Goal: Transaction & Acquisition: Purchase product/service

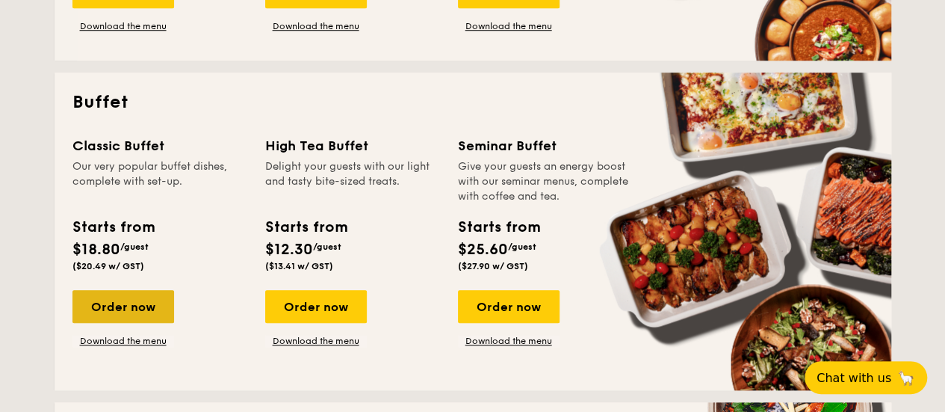
scroll to position [598, 0]
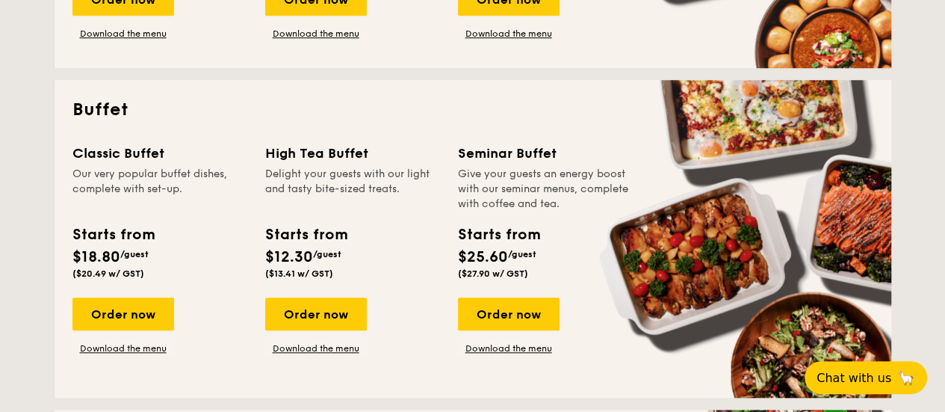
drag, startPoint x: 73, startPoint y: 271, endPoint x: 106, endPoint y: 271, distance: 32.9
click at [106, 271] on span "($20.49 w/ GST)" at bounding box center [108, 273] width 72 height 10
copy span "($20.49"
click at [127, 312] on div "Order now" at bounding box center [123, 313] width 102 height 33
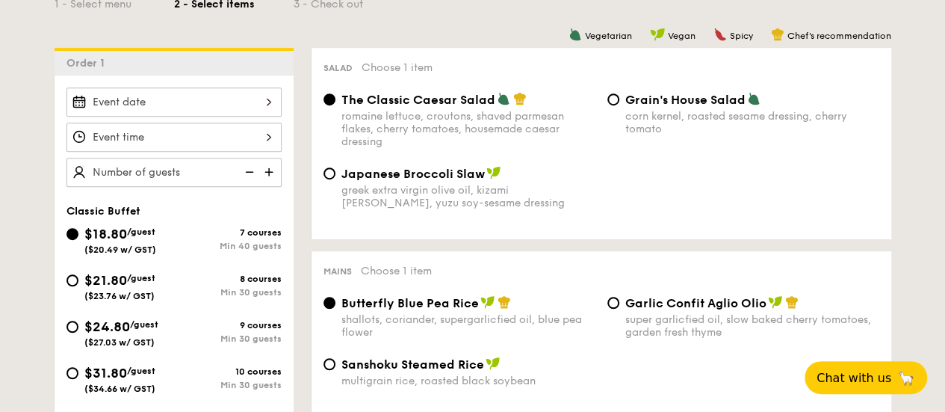
scroll to position [448, 0]
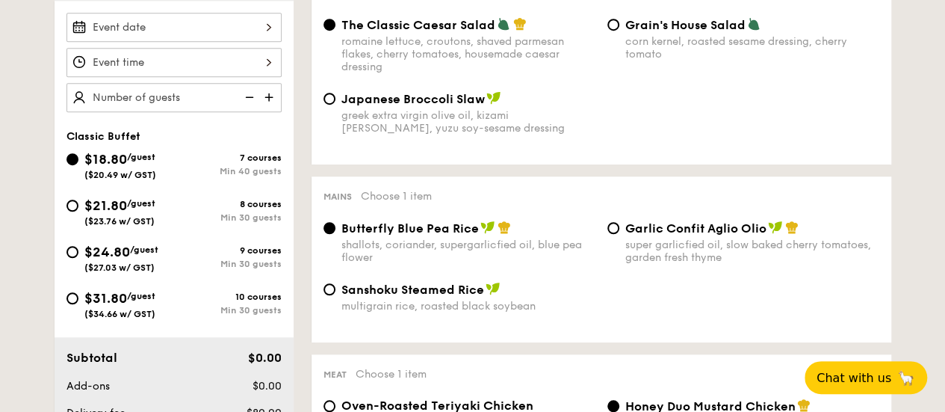
click at [127, 211] on span "$21.80" at bounding box center [105, 205] width 43 height 16
click at [78, 211] on input "$21.80 /guest ($23.76 w/ GST) 8 courses Min 30 guests" at bounding box center [72, 205] width 12 height 12
radio input "true"
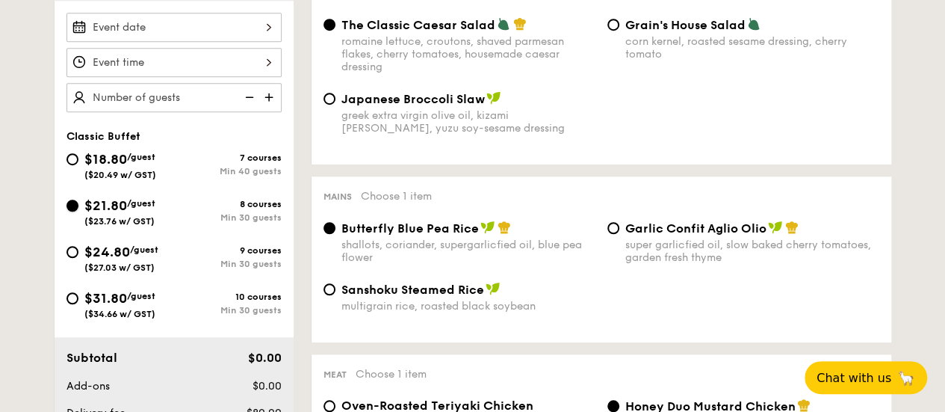
radio input "true"
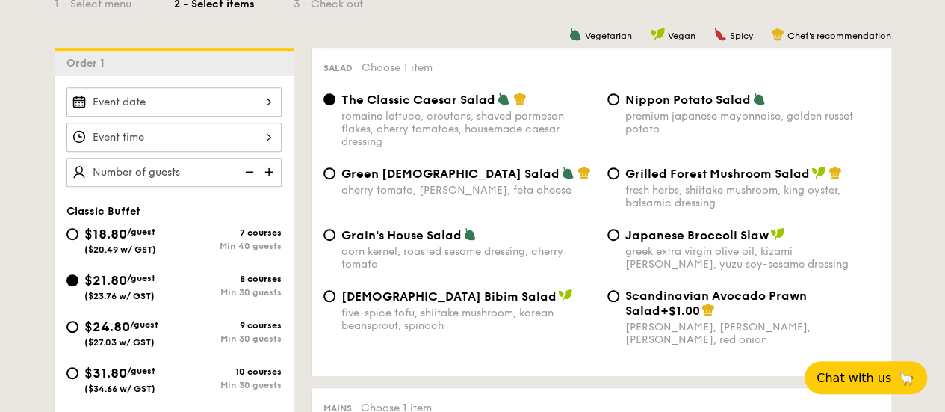
click at [645, 109] on div "Nippon Potato Salad premium japanese mayonnaise, golden russet potato" at bounding box center [752, 113] width 254 height 43
click at [619, 105] on input "Nippon Potato Salad premium japanese mayonnaise, golden russet potato" at bounding box center [613, 99] width 12 height 12
radio input "true"
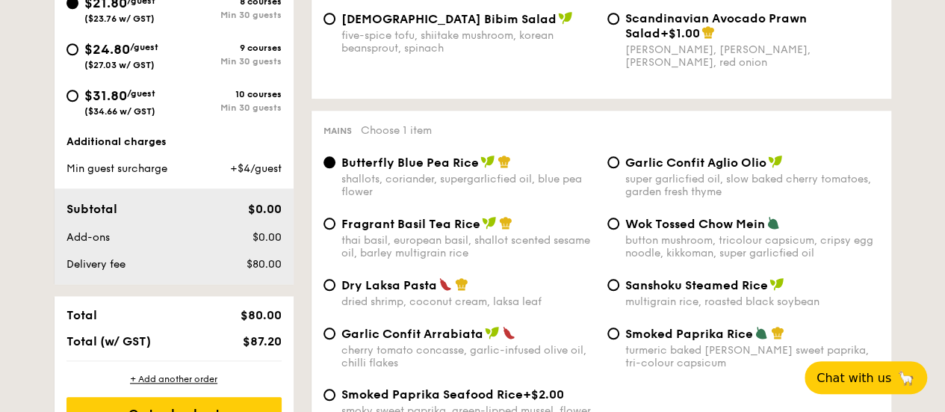
scroll to position [672, 0]
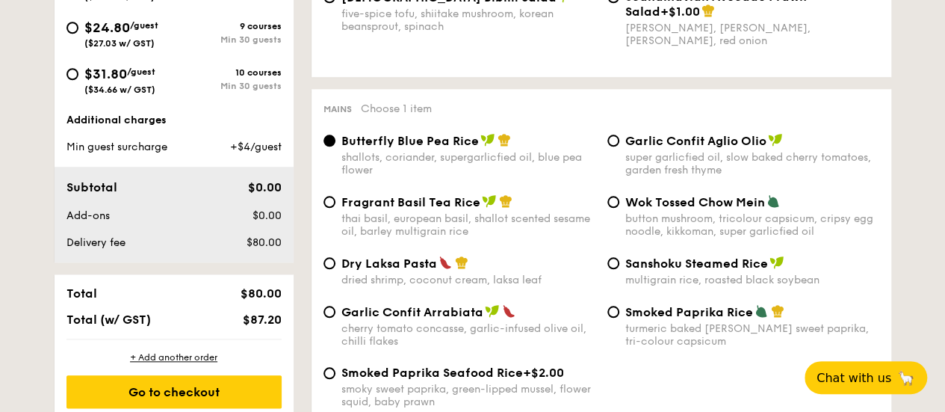
click at [668, 171] on div "super garlicfied oil, slow baked cherry tomatoes, garden fresh thyme" at bounding box center [752, 163] width 254 height 25
click at [619, 146] on input "Garlic Confit Aglio Olio super garlicfied oil, slow baked cherry tomatoes, gard…" at bounding box center [613, 140] width 12 height 12
radio input "true"
click at [647, 217] on div "button mushroom, tricolour capsicum, cripsy egg noodle, kikkoman, super garlicf…" at bounding box center [752, 224] width 254 height 25
click at [619, 208] on input "Wok Tossed Chow Mein button mushroom, tricolour capsicum, cripsy egg noodle, ki…" at bounding box center [613, 202] width 12 height 12
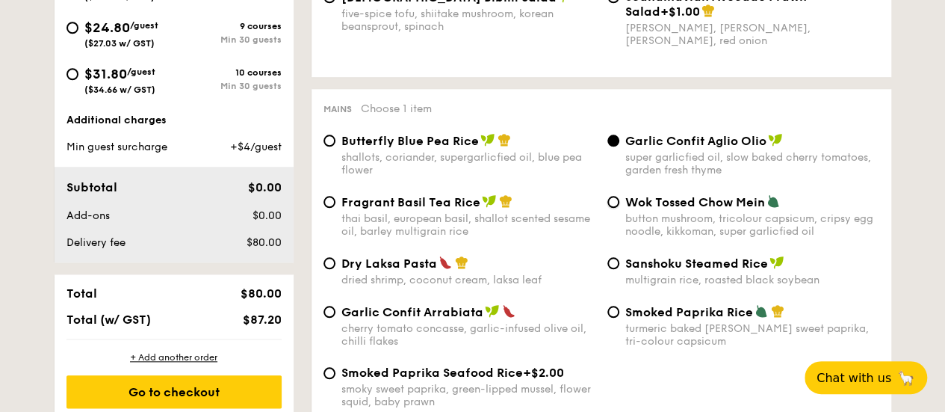
radio input "true"
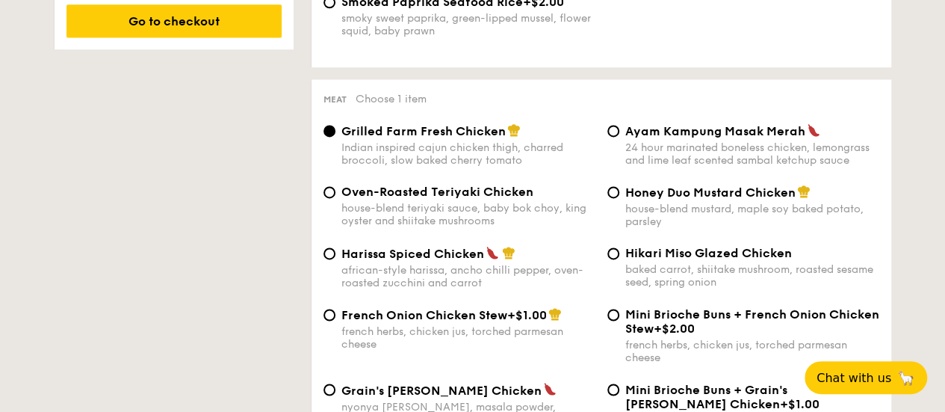
scroll to position [1120, 0]
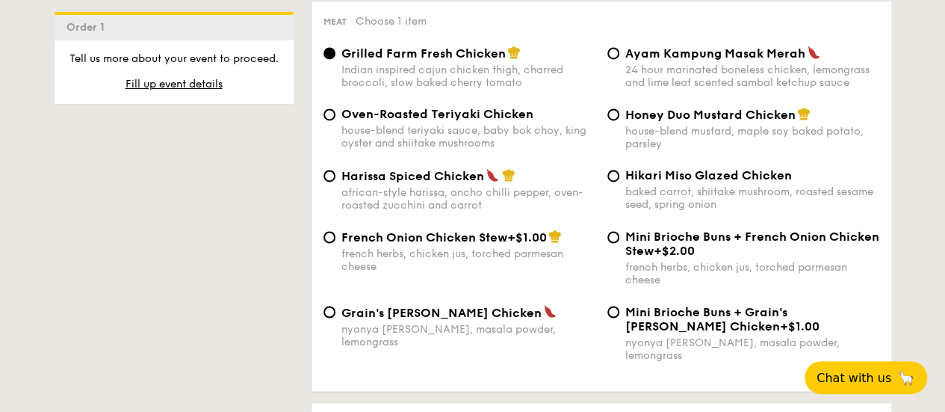
click at [694, 69] on div "24 hour marinated boneless chicken, lemongrass and lime leaf scented sambal ket…" at bounding box center [752, 75] width 254 height 25
click at [619, 59] on input "Ayam Kampung Masak Merah 24 hour marinated boneless chicken, lemongrass and lim…" at bounding box center [613, 53] width 12 height 12
radio input "true"
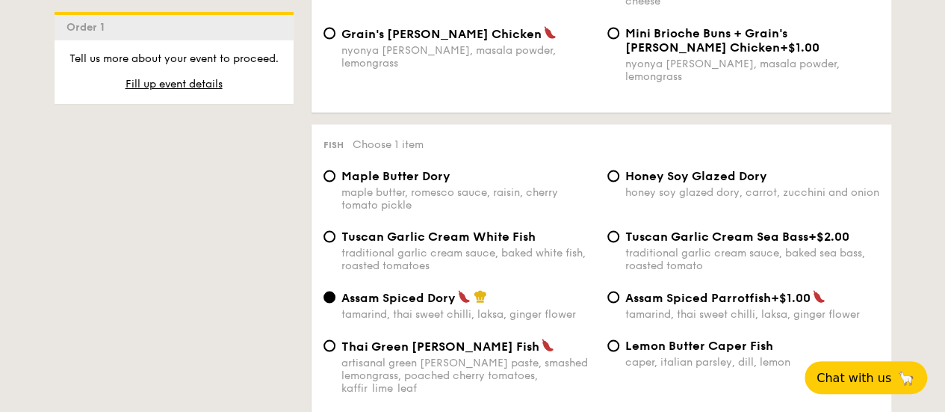
scroll to position [1419, 0]
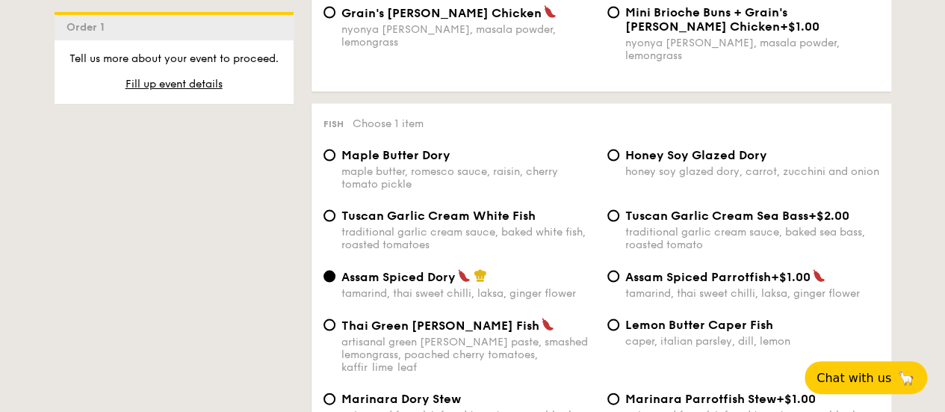
click at [407, 171] on div "maple butter, romesco sauce, raisin, cherry tomato pickle" at bounding box center [468, 177] width 254 height 25
click at [335, 161] on input "Maple Butter Dory maple butter, romesco sauce, raisin, cherry tomato pickle" at bounding box center [329, 155] width 12 height 12
radio input "true"
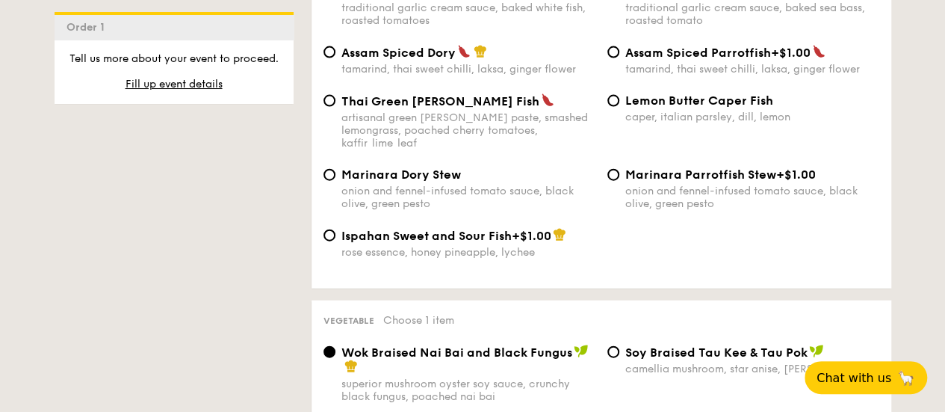
scroll to position [1569, 0]
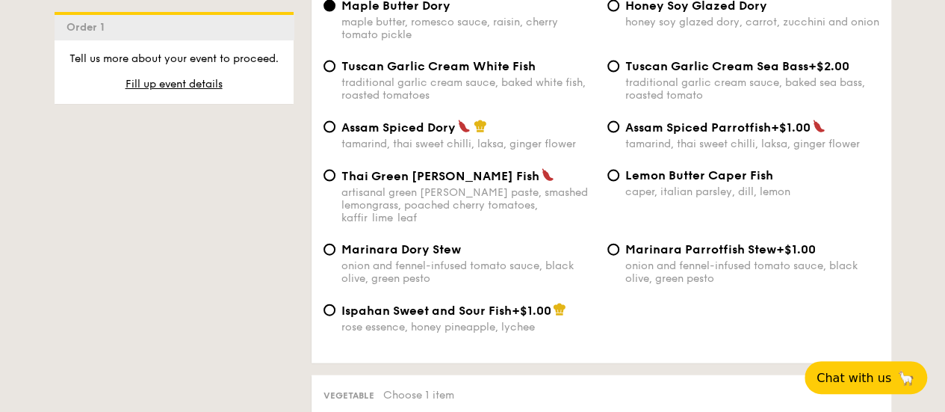
click at [472, 140] on div "tamarind, thai sweet chilli, laksa, ginger flower" at bounding box center [468, 143] width 254 height 13
click at [335, 133] on input "Assam Spiced Dory tamarind, thai sweet chilli, laksa, ginger flower" at bounding box center [329, 127] width 12 height 12
radio input "true"
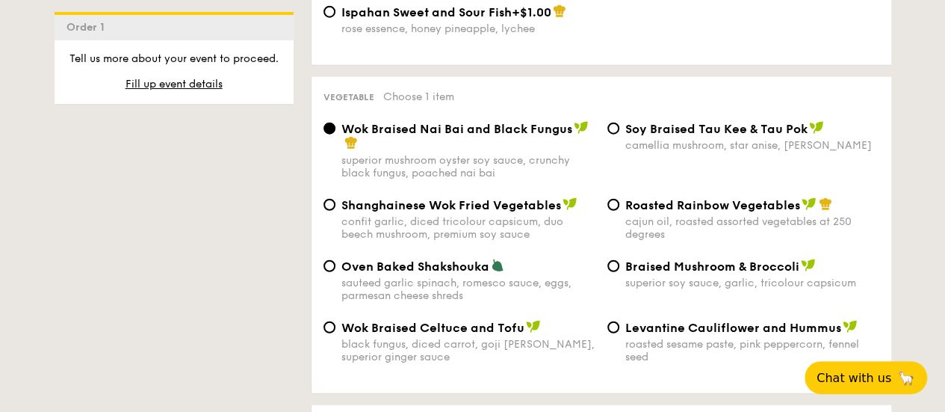
scroll to position [1867, 0]
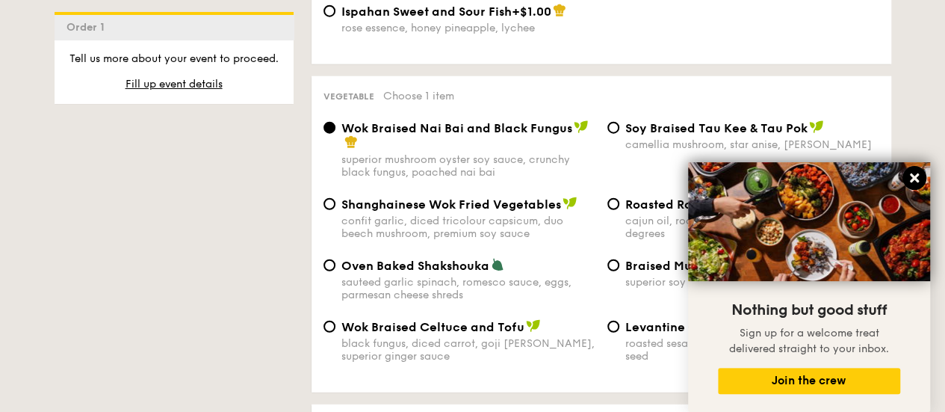
click at [913, 176] on icon at bounding box center [914, 177] width 13 height 13
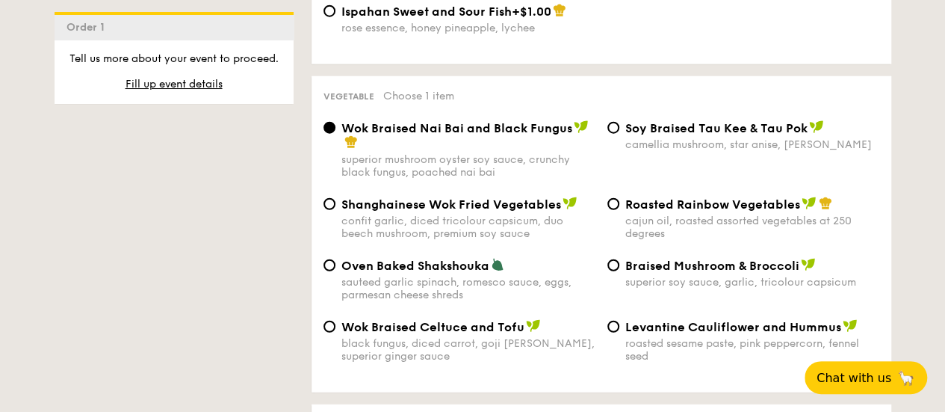
click at [642, 214] on div "cajun oil, roasted assorted vegetables at 250 degrees" at bounding box center [752, 226] width 254 height 25
click at [619, 208] on input "Roasted Rainbow Vegetables cajun oil, roasted assorted vegetables at 250 degrees" at bounding box center [613, 204] width 12 height 12
radio input "true"
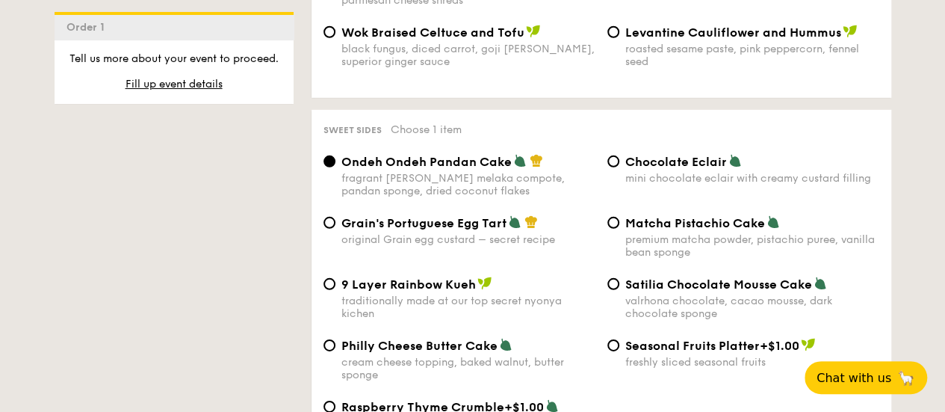
scroll to position [2166, 0]
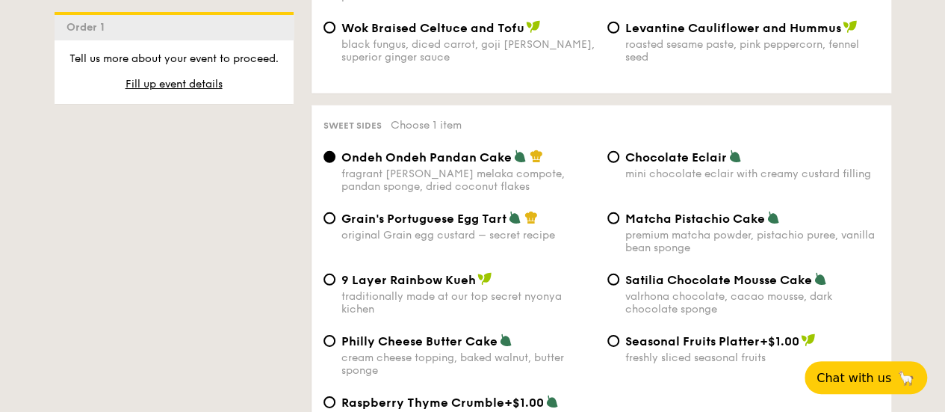
click at [639, 273] on span "Satilia Chocolate Mousse Cake" at bounding box center [718, 280] width 187 height 14
click at [619, 273] on input "Satilia Chocolate Mousse Cake valrhona chocolate, cacao mousse, dark chocolate …" at bounding box center [613, 279] width 12 height 12
radio input "true"
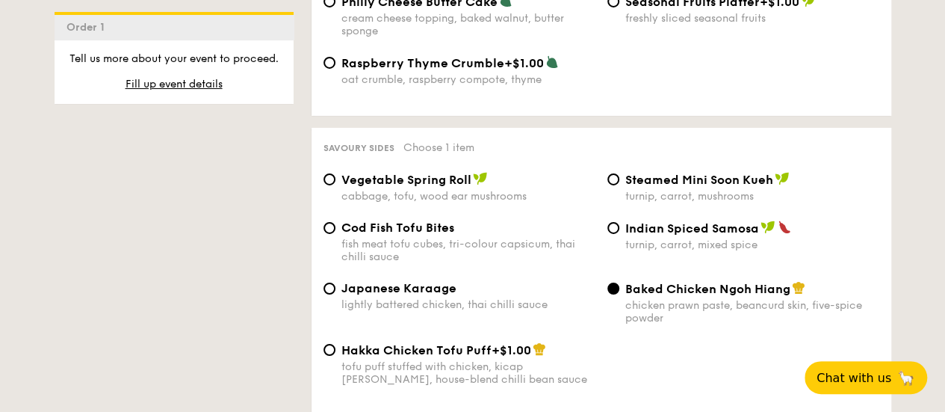
scroll to position [2540, 0]
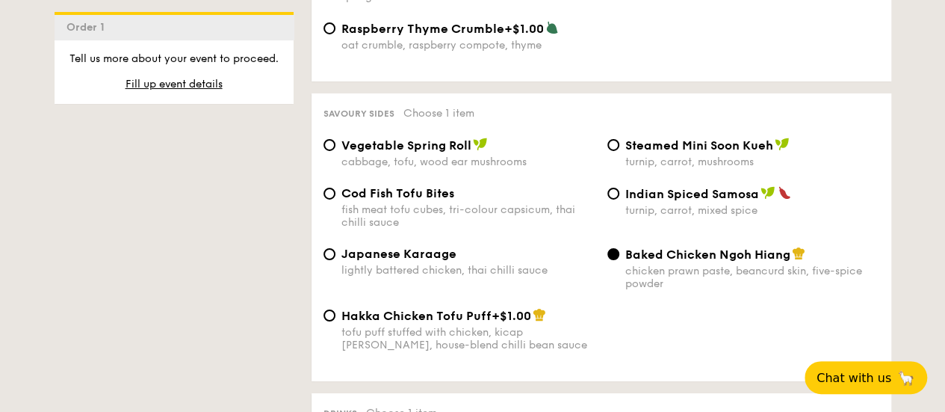
click at [438, 187] on span "Cod Fish Tofu Bites" at bounding box center [397, 193] width 113 height 14
click at [335, 187] on input "Cod Fish Tofu Bites fish meat tofu cubes, tri-colour capsicum, thai chilli sauce" at bounding box center [329, 193] width 12 height 12
radio input "true"
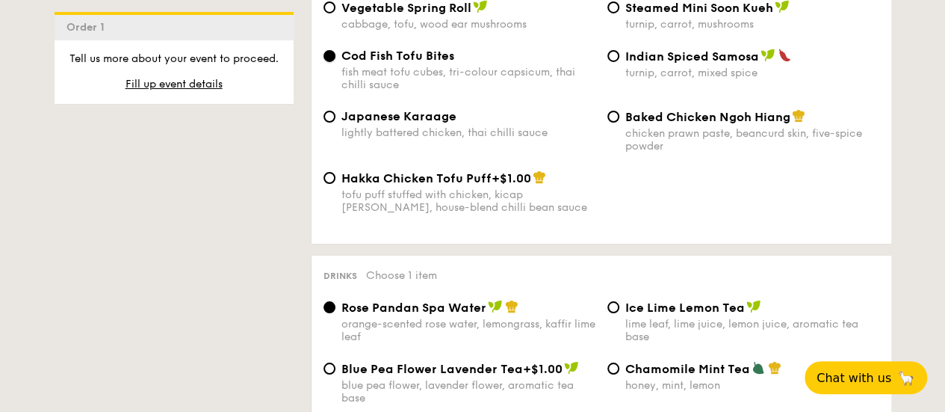
scroll to position [2764, 0]
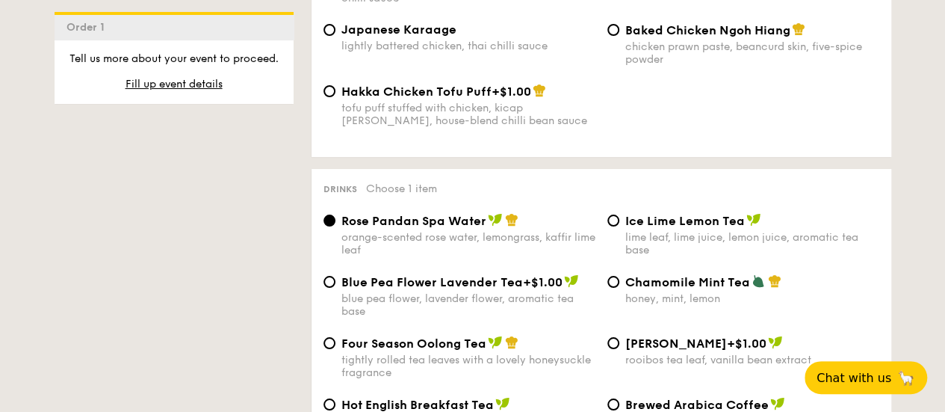
click at [666, 214] on span "Ice Lime Lemon Tea" at bounding box center [685, 221] width 120 height 14
click at [619, 214] on input "Ice Lime Lemon Tea lime leaf, lime juice, lemon juice, aromatic tea base" at bounding box center [613, 220] width 12 height 12
radio input "true"
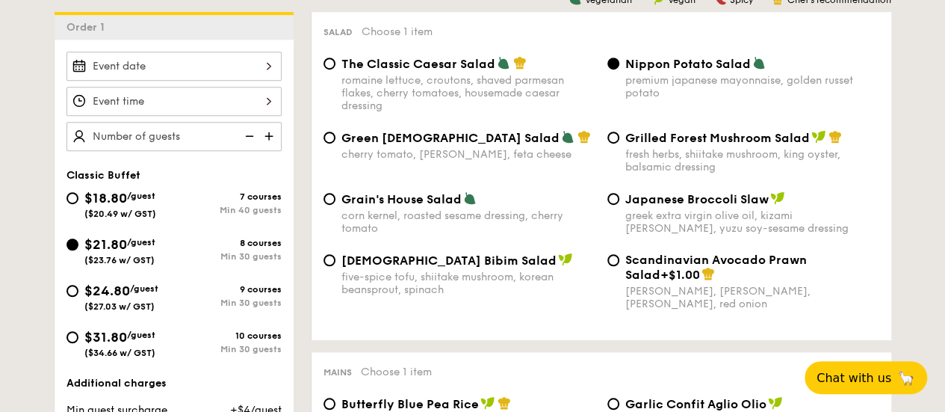
scroll to position [299, 0]
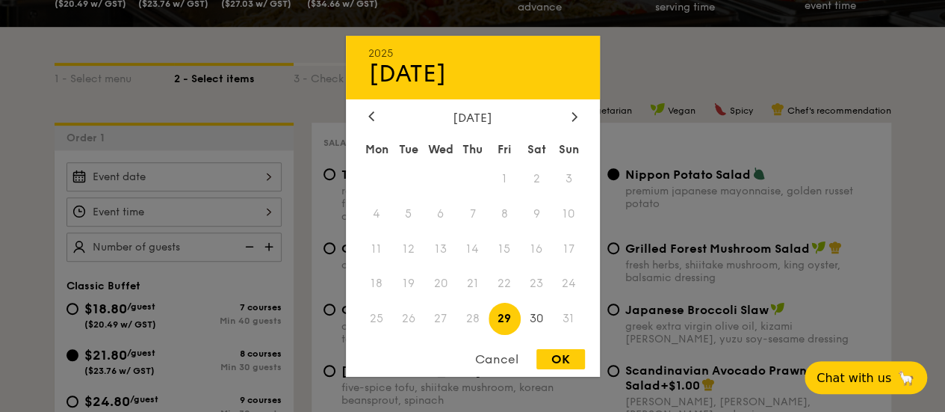
click at [254, 169] on div "2025 Aug [DATE] Tue Wed Thu Fri Sat Sun 1 2 3 4 5 6 7 8 9 10 11 12 13 14 15 16 …" at bounding box center [173, 176] width 215 height 29
click at [568, 114] on div at bounding box center [574, 117] width 13 height 14
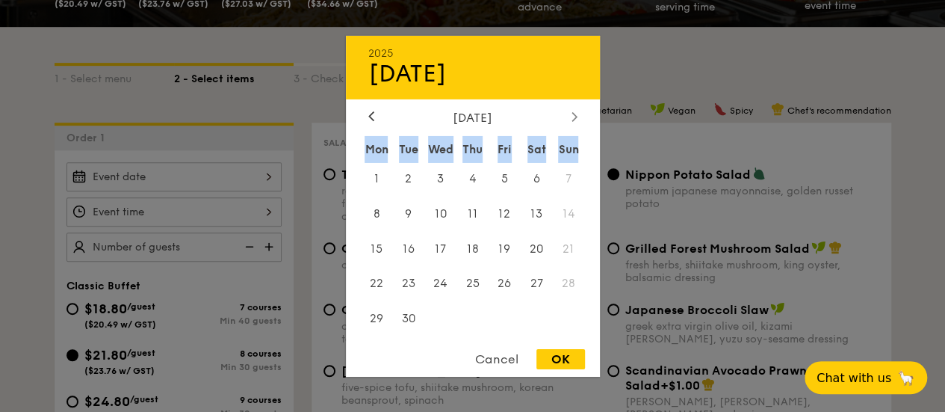
click at [568, 114] on div at bounding box center [574, 117] width 13 height 14
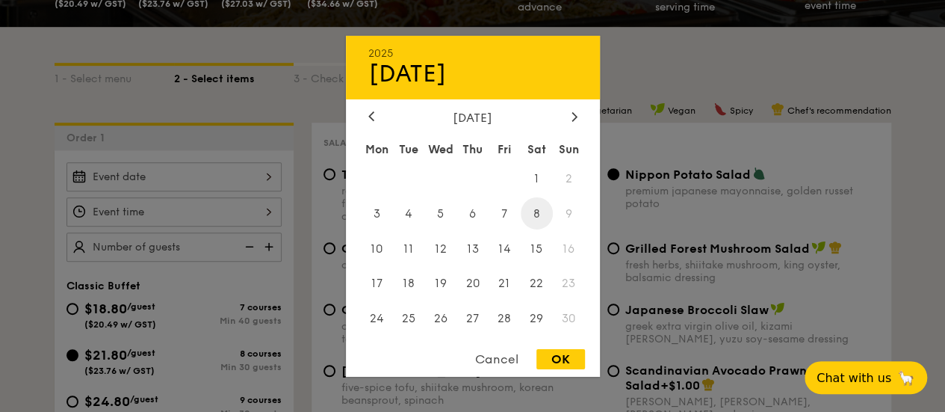
click at [521, 217] on span "8" at bounding box center [537, 213] width 32 height 32
click at [215, 209] on div at bounding box center [472, 206] width 945 height 412
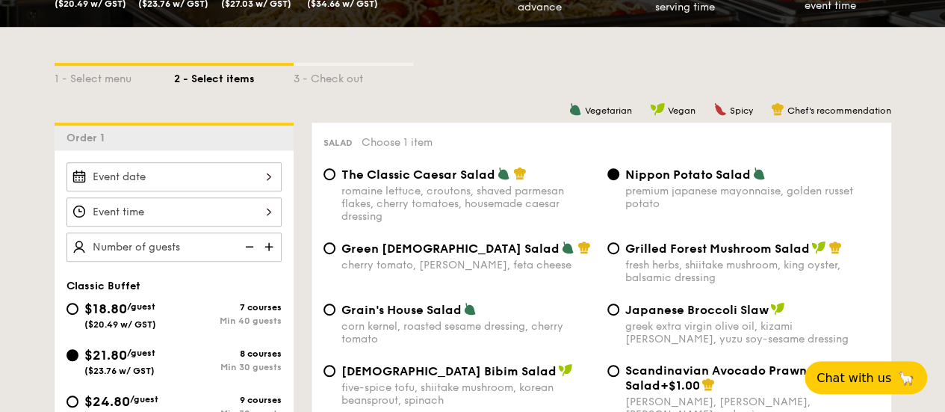
click at [226, 208] on div at bounding box center [173, 211] width 215 height 29
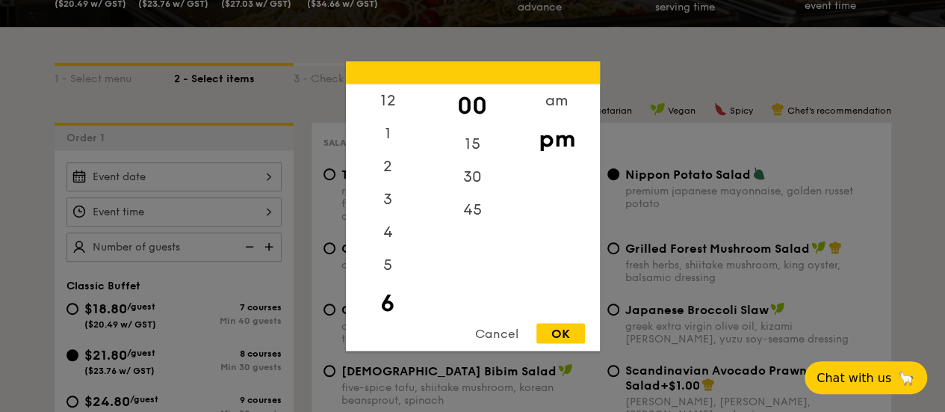
scroll to position [33, 0]
click at [547, 331] on div "OK" at bounding box center [560, 333] width 49 height 20
type input "6:00PM"
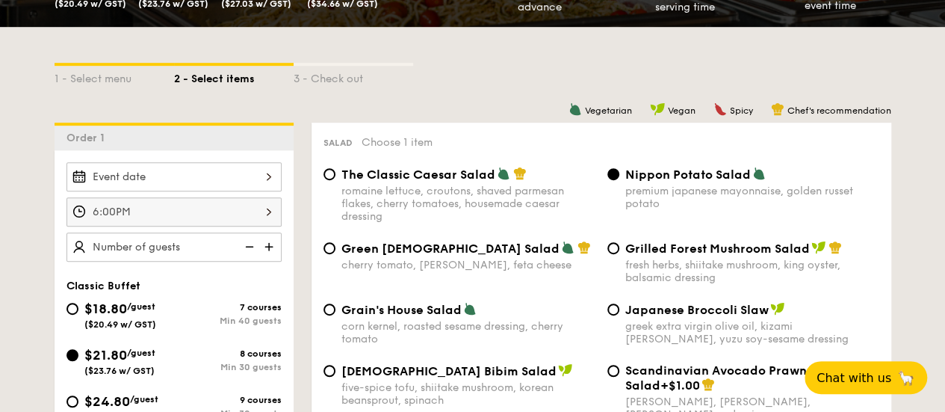
click at [267, 244] on img at bounding box center [270, 246] width 22 height 28
click at [273, 241] on img at bounding box center [270, 246] width 22 height 28
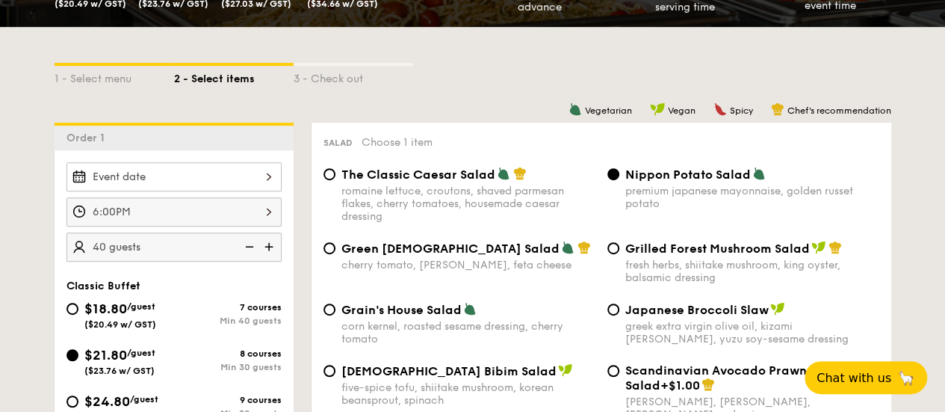
click at [273, 241] on img at bounding box center [270, 246] width 22 height 28
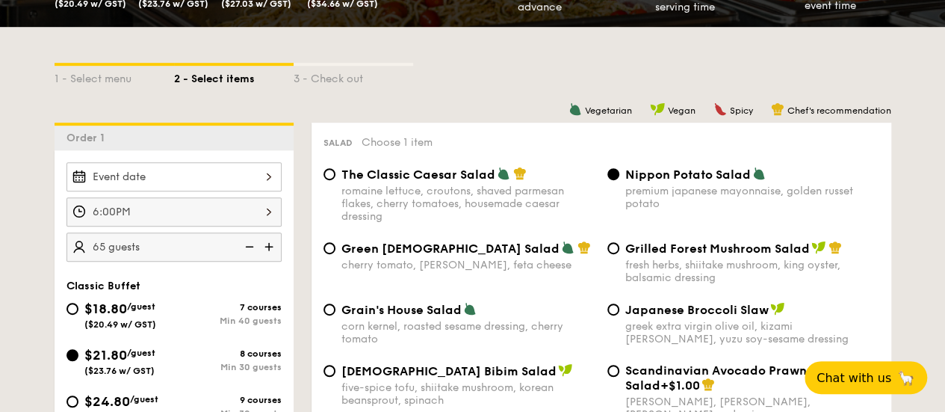
click at [273, 241] on img at bounding box center [270, 246] width 22 height 28
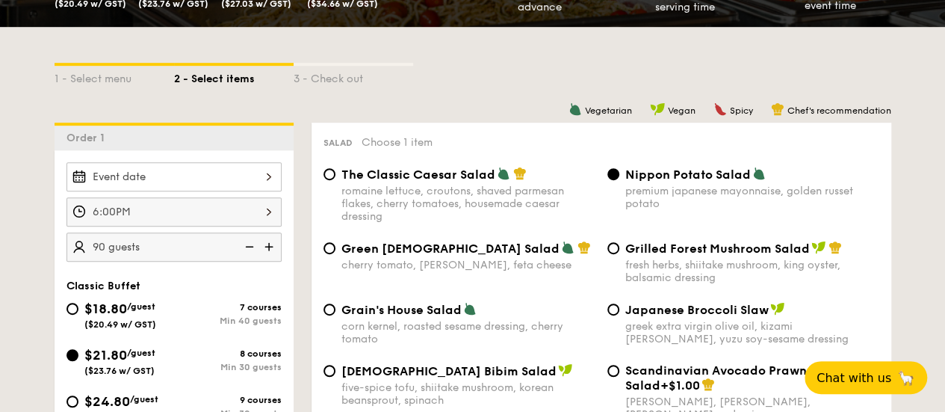
click at [273, 241] on img at bounding box center [270, 246] width 22 height 28
type input "100 guests"
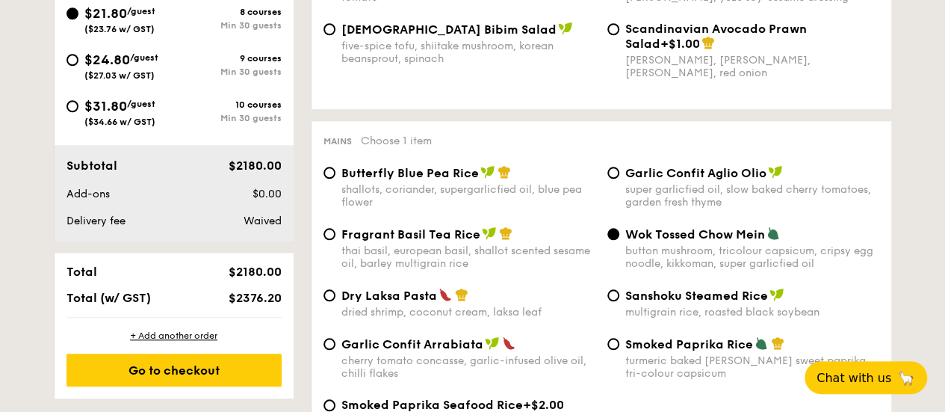
scroll to position [672, 0]
